Goal: Task Accomplishment & Management: Manage account settings

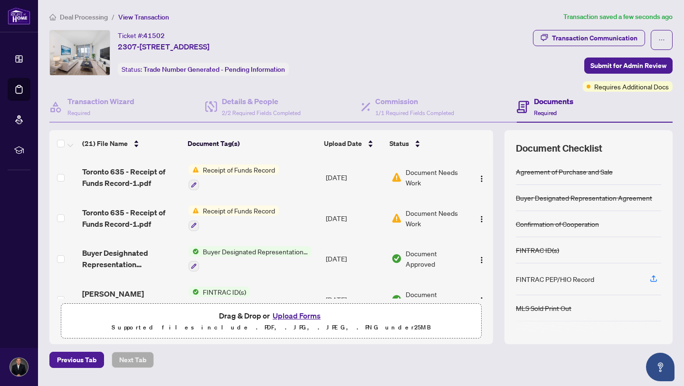
click at [429, 173] on span "Document Needs Work" at bounding box center [436, 177] width 60 height 21
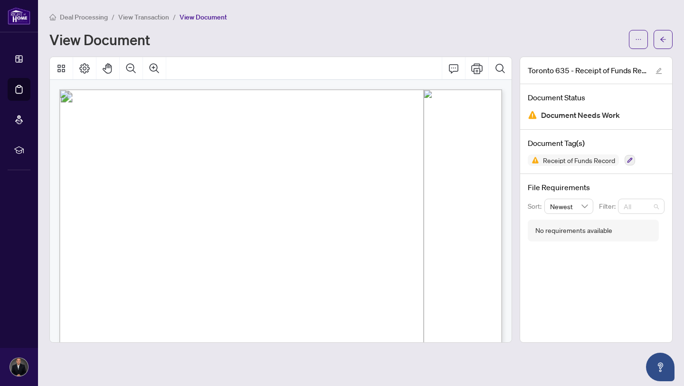
click at [657, 208] on span "All" at bounding box center [641, 206] width 35 height 14
click at [598, 165] on span "Receipt of Funds Record" at bounding box center [573, 159] width 91 height 11
click at [610, 111] on span "Document Needs Work" at bounding box center [580, 115] width 79 height 13
click at [608, 111] on span "Document Needs Work" at bounding box center [580, 115] width 79 height 13
click at [630, 160] on icon "button" at bounding box center [630, 160] width 5 height 5
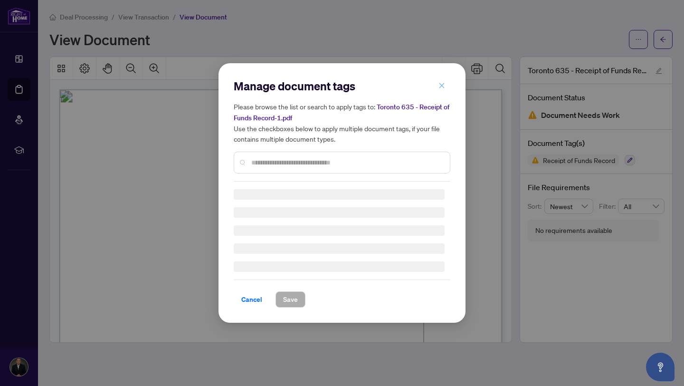
click at [439, 84] on div "Manage document tags Please browse the list or search to apply tags to: Toronto…" at bounding box center [342, 192] width 217 height 229
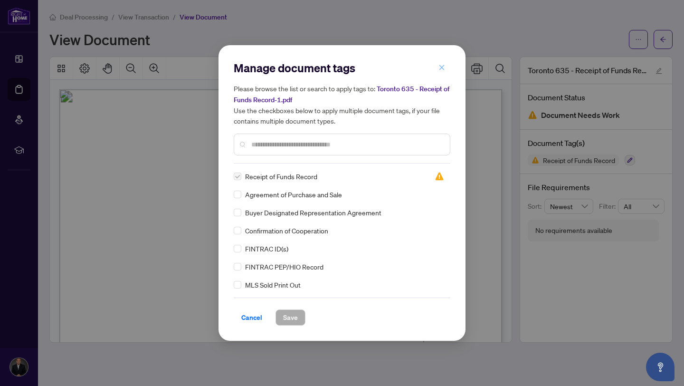
click at [443, 66] on icon "close" at bounding box center [441, 67] width 5 height 5
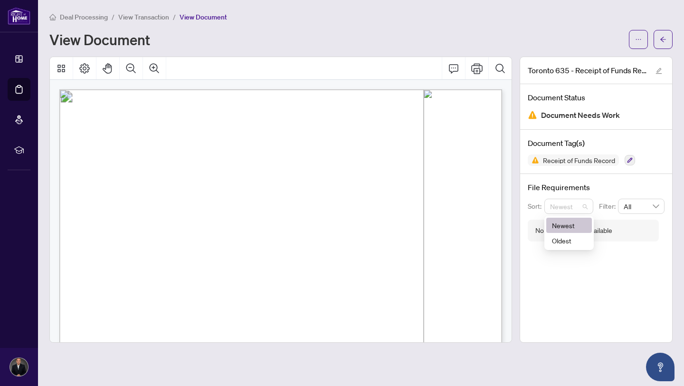
click at [583, 207] on span "Newest" at bounding box center [569, 206] width 38 height 14
click at [596, 160] on span "Receipt of Funds Record" at bounding box center [579, 160] width 80 height 7
click at [614, 92] on h4 "Document Status" at bounding box center [596, 97] width 137 height 11
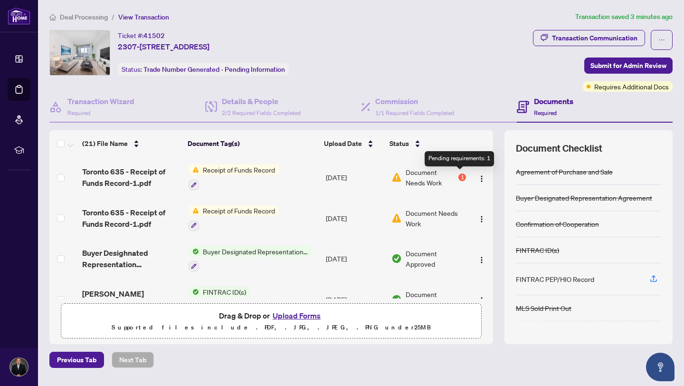
click at [460, 175] on div "1" at bounding box center [462, 177] width 8 height 8
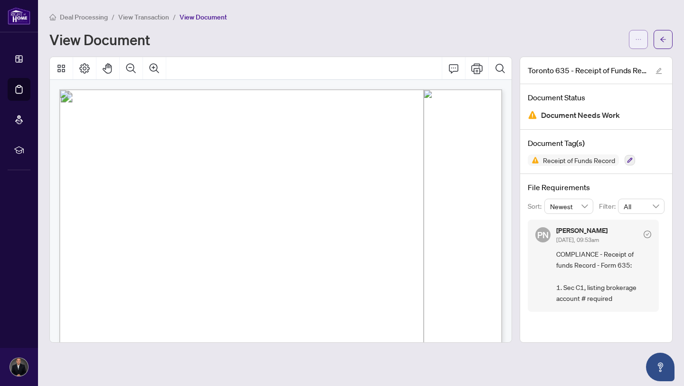
click at [637, 39] on icon "ellipsis" at bounding box center [638, 39] width 7 height 7
click at [575, 23] on div "Deal Processing / View Transaction / View Document View Document" at bounding box center [360, 30] width 623 height 38
click at [658, 72] on icon "edit" at bounding box center [659, 71] width 6 height 6
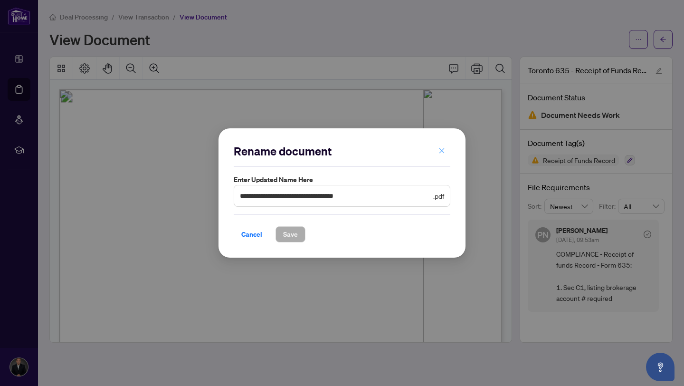
click at [441, 150] on icon "close" at bounding box center [441, 150] width 5 height 5
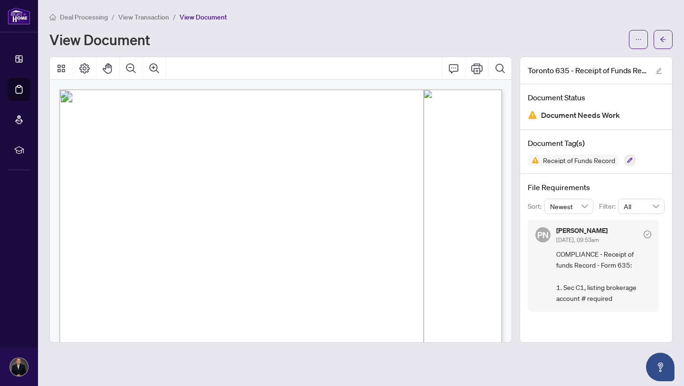
click at [585, 291] on span "COMPLIANCE - Receipt of funds Record - Form 635: 1. Sec C1, listing brokerage a…" at bounding box center [603, 276] width 95 height 56
click at [384, 238] on span ". . . . . . . . . . . . . . . . . . . . . . . . . . . . . . . . . . . . . . . .…" at bounding box center [282, 238] width 381 height 1
click at [59, 66] on icon "Thumbnails" at bounding box center [61, 69] width 8 height 8
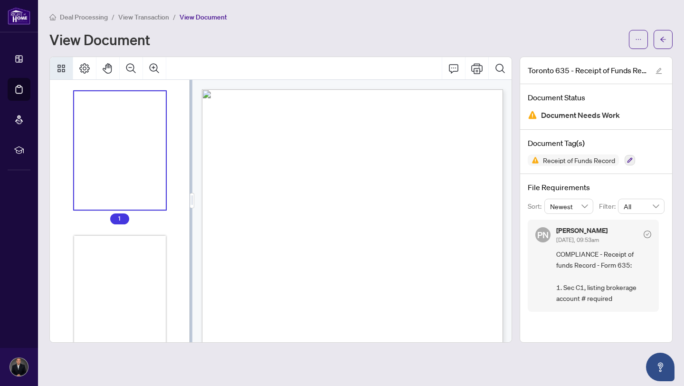
click at [371, 196] on div "Receipt of Funds Record Form 635 for use in the Province of Ontario A. BASIC TR…" at bounding box center [358, 291] width 312 height 404
click at [109, 63] on icon "Pan Mode" at bounding box center [107, 68] width 9 height 10
click at [262, 27] on div "Deal Processing / View Transaction / View Document View Document" at bounding box center [360, 30] width 623 height 38
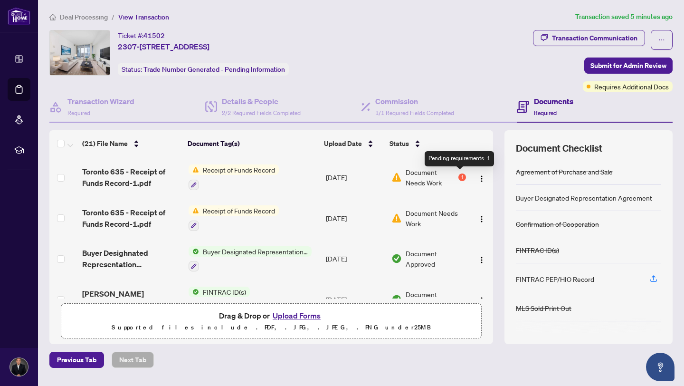
click at [459, 175] on div "1" at bounding box center [462, 177] width 8 height 8
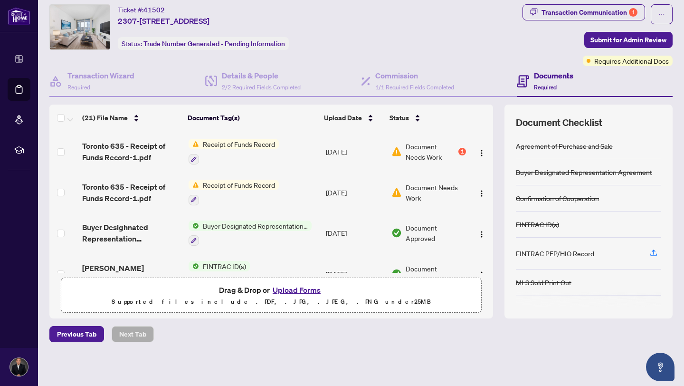
click at [299, 287] on button "Upload Forms" at bounding box center [297, 290] width 54 height 12
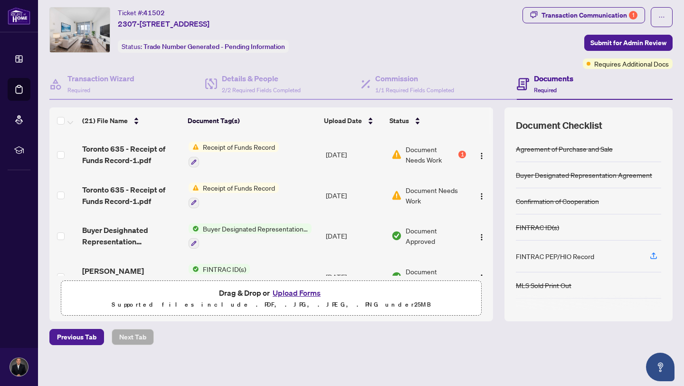
scroll to position [26, 0]
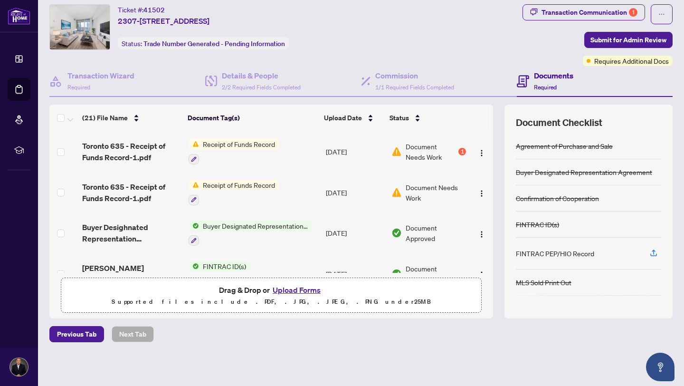
click at [302, 287] on button "Upload Forms" at bounding box center [297, 290] width 54 height 12
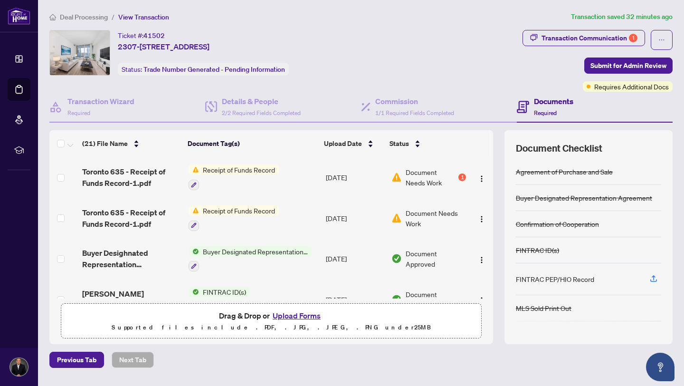
scroll to position [26, 0]
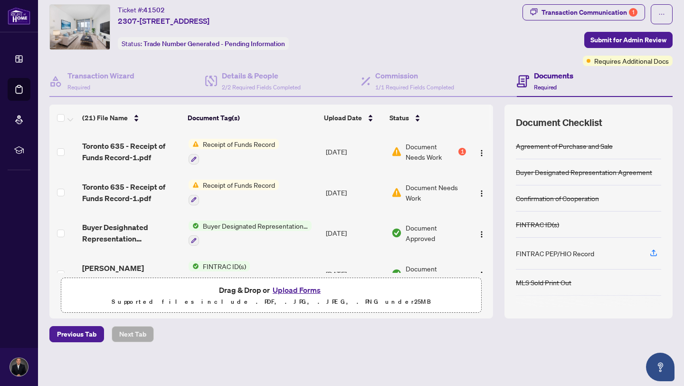
click at [292, 290] on button "Upload Forms" at bounding box center [297, 290] width 54 height 12
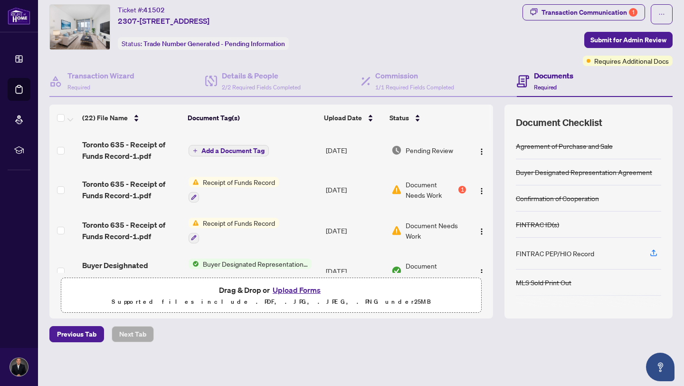
scroll to position [0, 0]
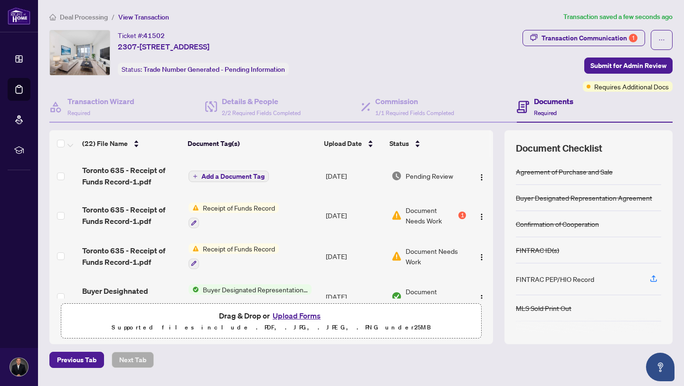
click at [434, 173] on span "Pending Review" at bounding box center [430, 176] width 48 height 10
